Goal: Information Seeking & Learning: Learn about a topic

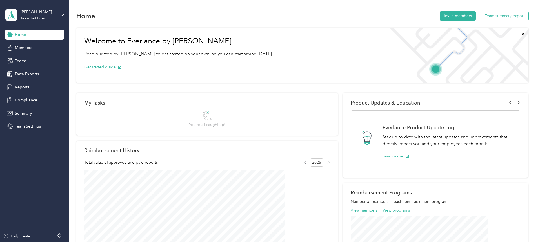
click at [481, 16] on button "Team summary export" at bounding box center [505, 16] width 48 height 10
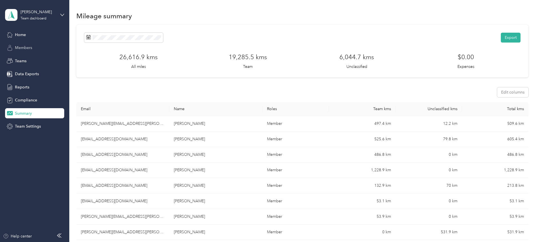
click at [22, 47] on span "Members" at bounding box center [23, 48] width 17 height 6
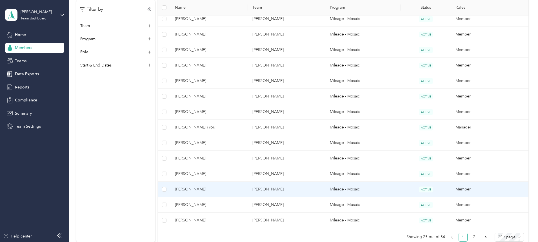
scroll to position [377, 0]
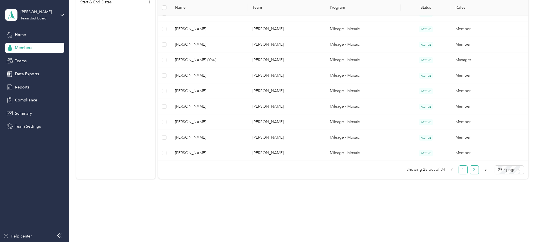
click at [471, 170] on link "2" at bounding box center [475, 170] width 8 height 8
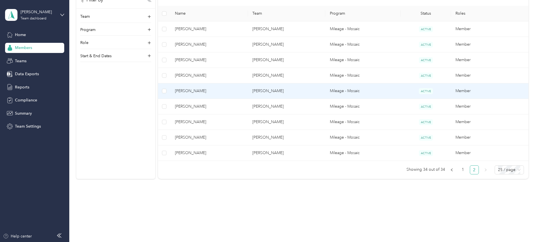
click at [230, 91] on span "[PERSON_NAME]" at bounding box center [209, 91] width 69 height 6
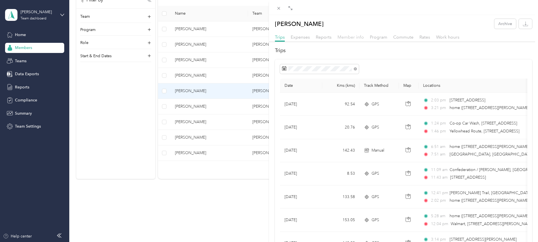
click at [350, 36] on span "Member info" at bounding box center [351, 36] width 27 height 5
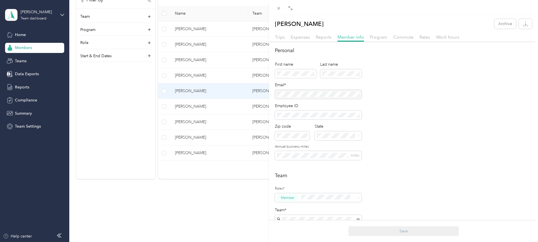
click at [333, 94] on div at bounding box center [318, 94] width 87 height 9
click at [281, 35] on span "Trips" at bounding box center [280, 36] width 10 height 5
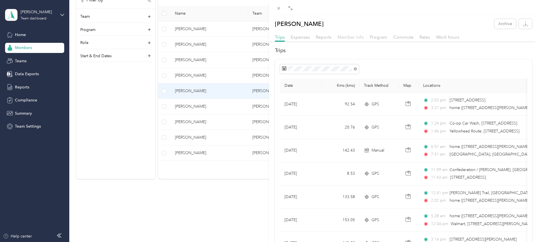
click at [350, 37] on span "Member info" at bounding box center [351, 36] width 27 height 5
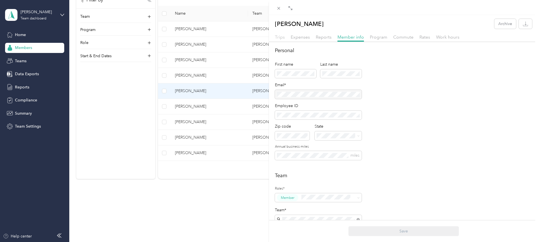
click at [280, 36] on span "Trips" at bounding box center [280, 36] width 10 height 5
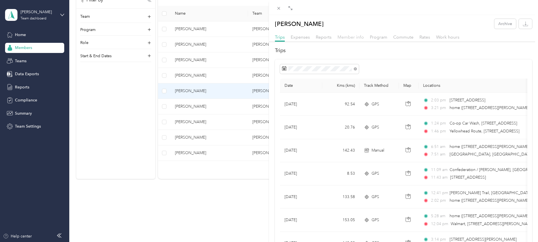
click at [348, 37] on span "Member info" at bounding box center [351, 36] width 27 height 5
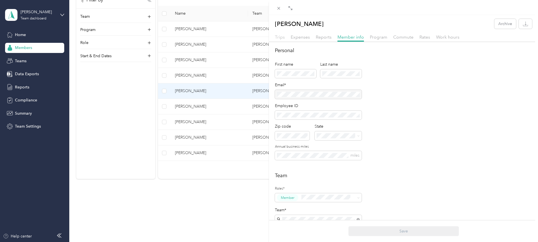
click at [278, 37] on span "Trips" at bounding box center [280, 36] width 10 height 5
